Goal: Task Accomplishment & Management: Complete application form

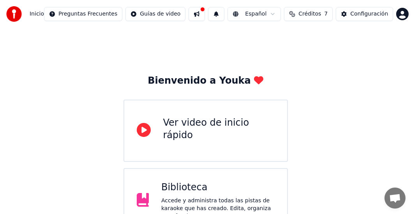
scroll to position [78, 0]
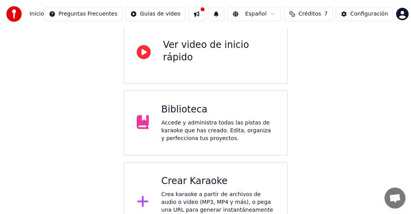
click at [189, 188] on div "Crear Karaoke Crea karaoke a partir de archivos de audio o video (MP3, MP4 y má…" at bounding box center [217, 202] width 113 height 55
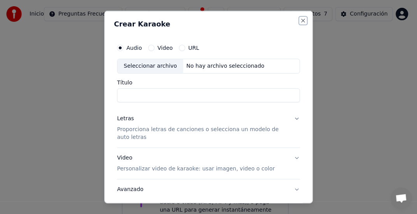
click at [300, 20] on button "Close" at bounding box center [303, 21] width 6 height 6
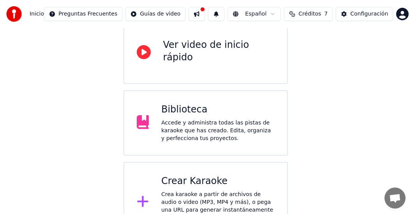
click at [204, 14] on button at bounding box center [196, 14] width 16 height 14
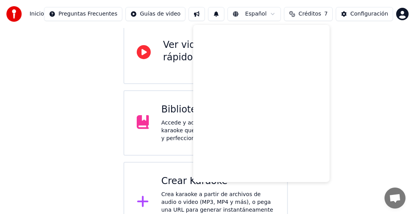
click at [106, 68] on div "Bienvenido a Youka Ver video de inicio rápido Biblioteca Accede y administra to…" at bounding box center [205, 96] width 411 height 293
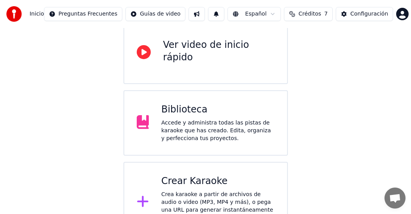
scroll to position [98, 0]
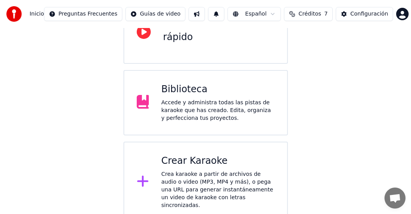
click at [222, 98] on div "Biblioteca Accede y administra todas las pistas de karaoke que has creado. Edit…" at bounding box center [217, 102] width 113 height 39
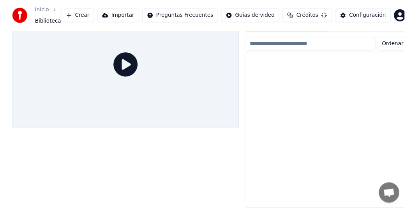
scroll to position [37, 0]
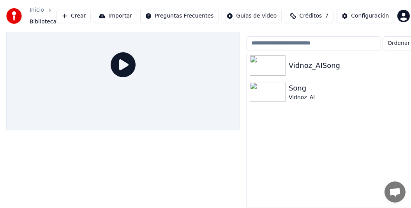
click at [280, 88] on img at bounding box center [268, 92] width 36 height 20
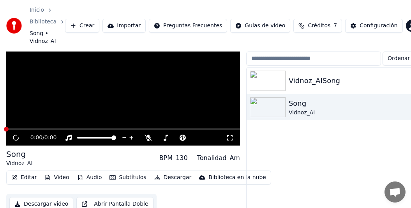
scroll to position [57, 0]
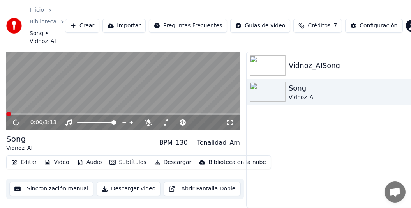
click at [288, 63] on div at bounding box center [269, 65] width 39 height 20
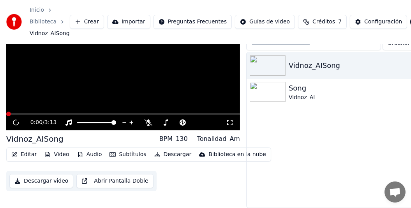
click at [274, 59] on img at bounding box center [268, 65] width 36 height 20
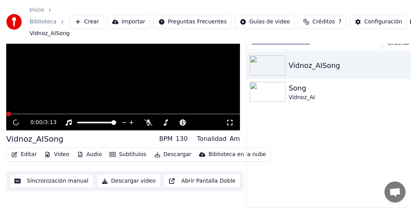
click at [273, 60] on img at bounding box center [268, 65] width 36 height 20
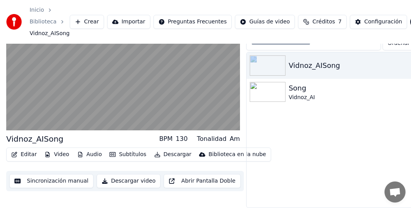
scroll to position [49, 0]
click at [229, 117] on video at bounding box center [123, 65] width 234 height 132
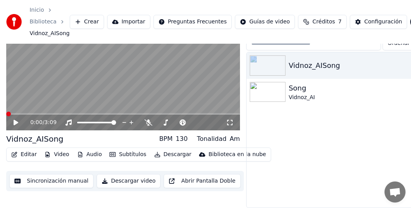
click at [294, 55] on div "Vidnoz_AISong" at bounding box center [333, 65] width 174 height 26
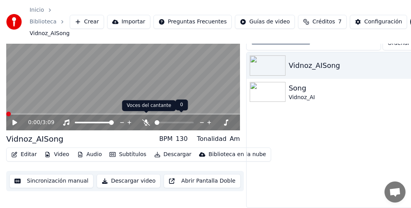
click at [144, 119] on icon at bounding box center [146, 122] width 8 height 6
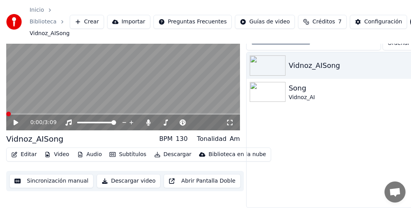
click at [15, 114] on div "0:00 / 3:09" at bounding box center [123, 122] width 234 height 16
click at [14, 120] on icon at bounding box center [16, 122] width 5 height 5
click at [227, 119] on icon at bounding box center [230, 122] width 8 height 6
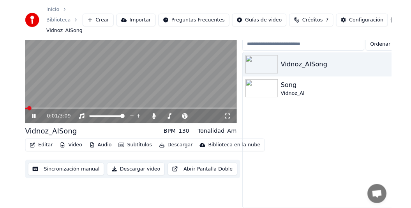
scroll to position [0, 0]
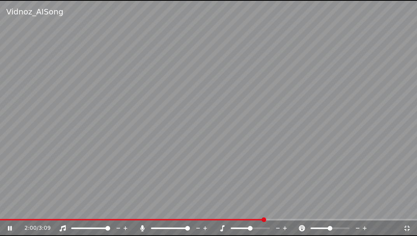
click at [336, 214] on div at bounding box center [337, 228] width 63 height 8
click at [333, 214] on div at bounding box center [337, 228] width 63 height 8
click at [7, 214] on icon at bounding box center [15, 228] width 18 height 6
click at [335, 214] on div at bounding box center [337, 228] width 63 height 8
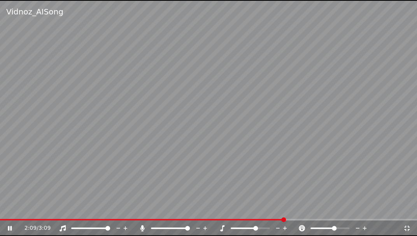
click at [256, 214] on span at bounding box center [255, 227] width 5 height 5
click at [408, 214] on icon at bounding box center [407, 228] width 8 height 6
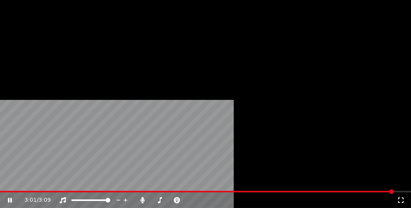
scroll to position [49, 0]
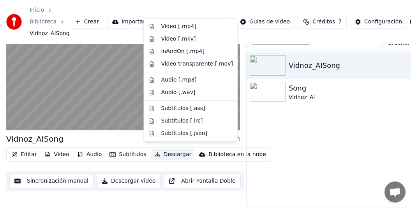
click at [174, 151] on button "Descargar" at bounding box center [173, 154] width 44 height 11
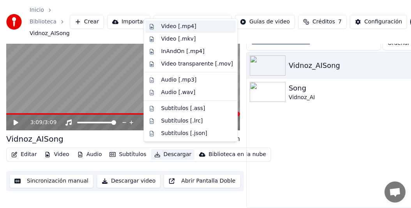
click at [192, 29] on div "Video [.mp4]" at bounding box center [197, 27] width 72 height 8
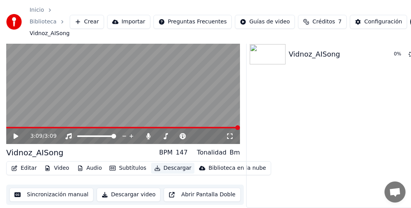
scroll to position [36, 0]
click at [124, 190] on button "Descargar video" at bounding box center [129, 194] width 64 height 14
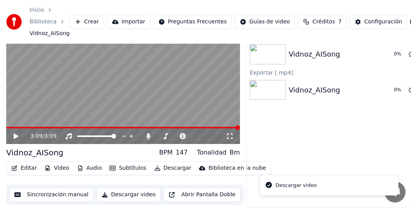
click at [313, 186] on li "Descargar video" at bounding box center [329, 184] width 139 height 21
click at [130, 189] on button "Descargar video" at bounding box center [129, 194] width 64 height 14
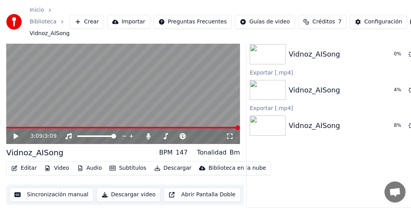
click at [16, 133] on icon at bounding box center [21, 136] width 18 height 6
click at [88, 19] on button "Crear" at bounding box center [87, 22] width 34 height 14
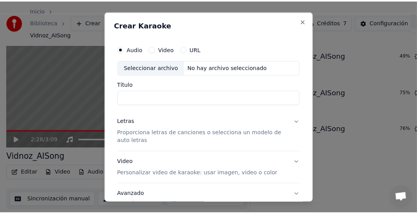
scroll to position [30, 0]
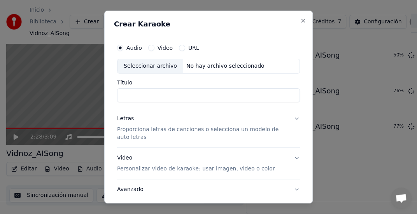
click at [129, 98] on input "Título" at bounding box center [208, 95] width 183 height 14
type input "**********"
click at [132, 128] on p "Proporciona letras de canciones o selecciona un modelo de auto letras" at bounding box center [202, 133] width 171 height 16
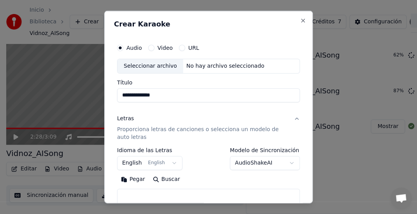
click at [172, 162] on button "English English" at bounding box center [149, 163] width 65 height 14
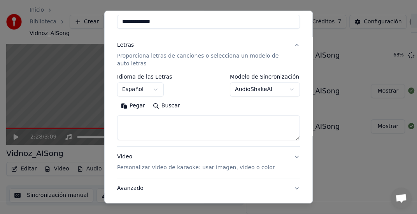
scroll to position [78, 0]
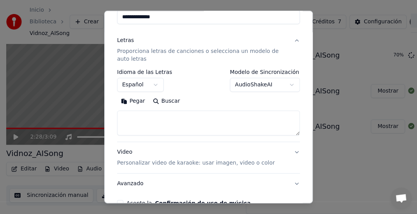
click at [130, 114] on textarea at bounding box center [208, 123] width 183 height 25
click at [134, 101] on button "Pegar" at bounding box center [133, 101] width 32 height 12
select select "**"
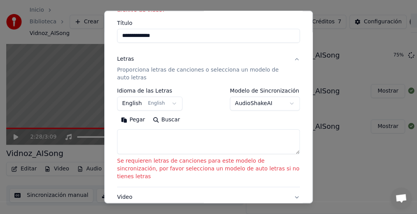
scroll to position [97, 0]
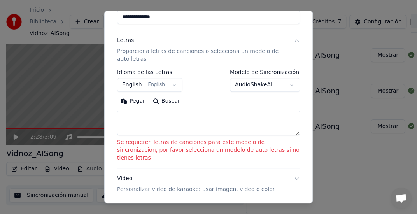
click at [134, 103] on button "Pegar" at bounding box center [133, 101] width 32 height 12
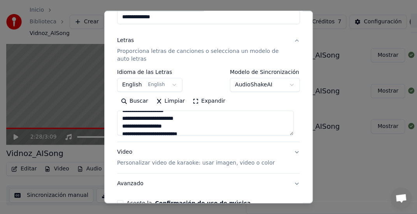
scroll to position [78, 0]
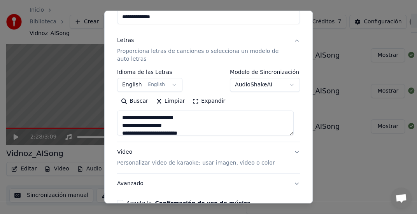
click at [174, 164] on p "Personalizar video de karaoke: usar imagen, video o color" at bounding box center [196, 163] width 158 height 8
type textarea "**********"
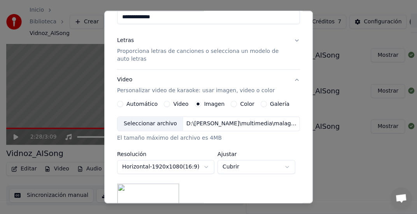
click at [141, 105] on label "Automático" at bounding box center [142, 103] width 31 height 5
click at [123, 105] on button "Automático" at bounding box center [120, 104] width 6 height 6
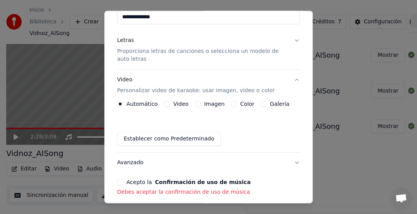
click at [193, 140] on button "Establecer como Predeterminado" at bounding box center [169, 139] width 104 height 14
click at [123, 181] on button "Acepto la Confirmación de uso de música" at bounding box center [120, 182] width 6 height 6
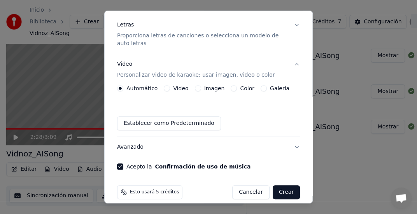
scroll to position [121, 0]
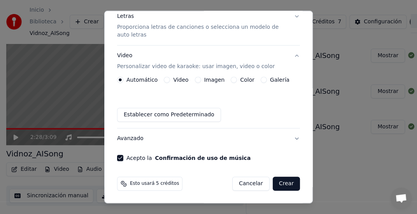
click at [277, 181] on button "Crear" at bounding box center [286, 184] width 27 height 14
click at [287, 181] on button "Crear" at bounding box center [286, 184] width 27 height 14
click at [280, 181] on button "Crear" at bounding box center [286, 184] width 27 height 14
click at [280, 182] on button "Crear" at bounding box center [286, 184] width 27 height 14
click at [281, 185] on button "Crear" at bounding box center [286, 184] width 27 height 14
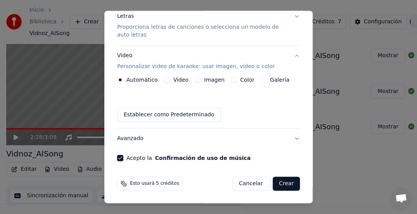
click at [281, 185] on button "Crear" at bounding box center [286, 184] width 27 height 14
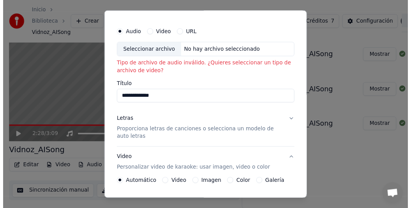
scroll to position [4, 0]
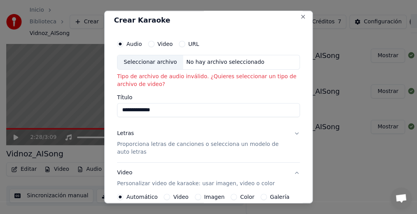
click at [150, 43] on button "Video" at bounding box center [151, 44] width 6 height 6
click at [188, 60] on div "No hay archivo seleccionado" at bounding box center [225, 62] width 84 height 8
click at [300, 17] on button "Close" at bounding box center [303, 17] width 6 height 6
